Goal: Obtain resource: Obtain resource

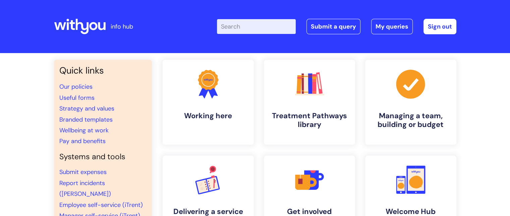
click at [242, 26] on input "Enter your search term here..." at bounding box center [256, 26] width 79 height 15
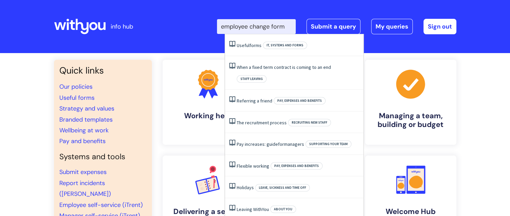
type input "employee change form"
click button "Search" at bounding box center [0, 0] width 0 height 0
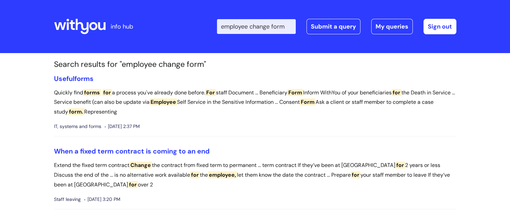
click at [275, 27] on input "employee change form" at bounding box center [256, 26] width 79 height 15
click at [94, 91] on span "forms" at bounding box center [92, 92] width 18 height 7
click at [174, 105] on p "Quickly find forms for a process you've already done before. For staff Document…" at bounding box center [255, 102] width 402 height 29
click at [74, 76] on link "Useful forms" at bounding box center [74, 78] width 40 height 9
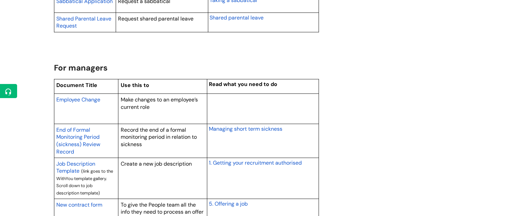
scroll to position [500, 0]
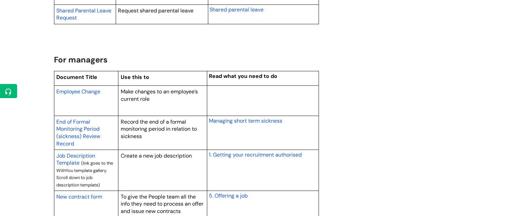
click at [74, 93] on span "Employee Change" at bounding box center [78, 91] width 44 height 7
